Goal: Information Seeking & Learning: Learn about a topic

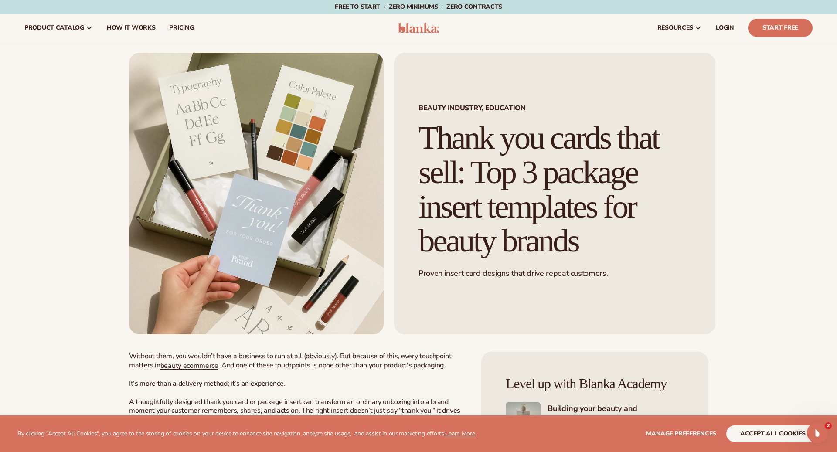
click at [493, 71] on div "Beauty industry, education Thank you cards that sell: Top 3 package insert temp…" at bounding box center [554, 194] width 321 height 282
